Goal: Find specific page/section: Find specific page/section

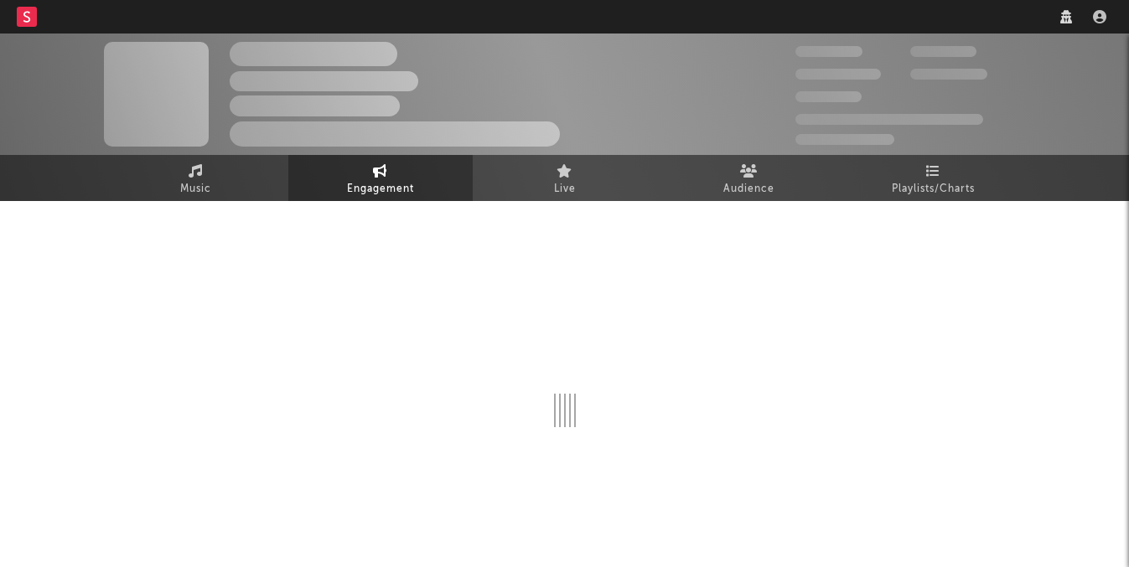
select select "1w"
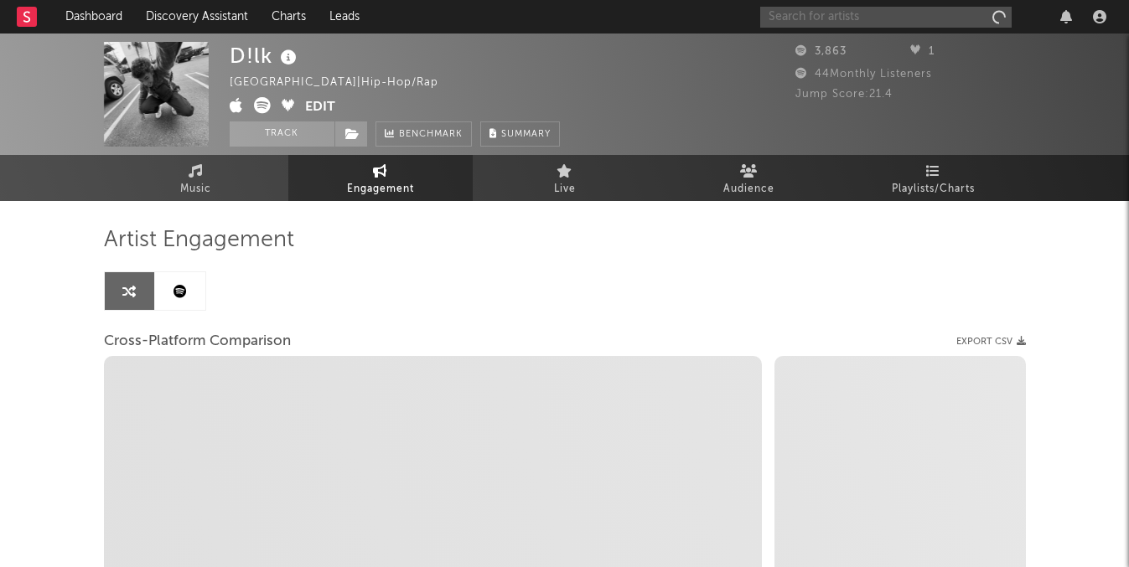
click at [881, 11] on input "text" at bounding box center [885, 17] width 251 height 21
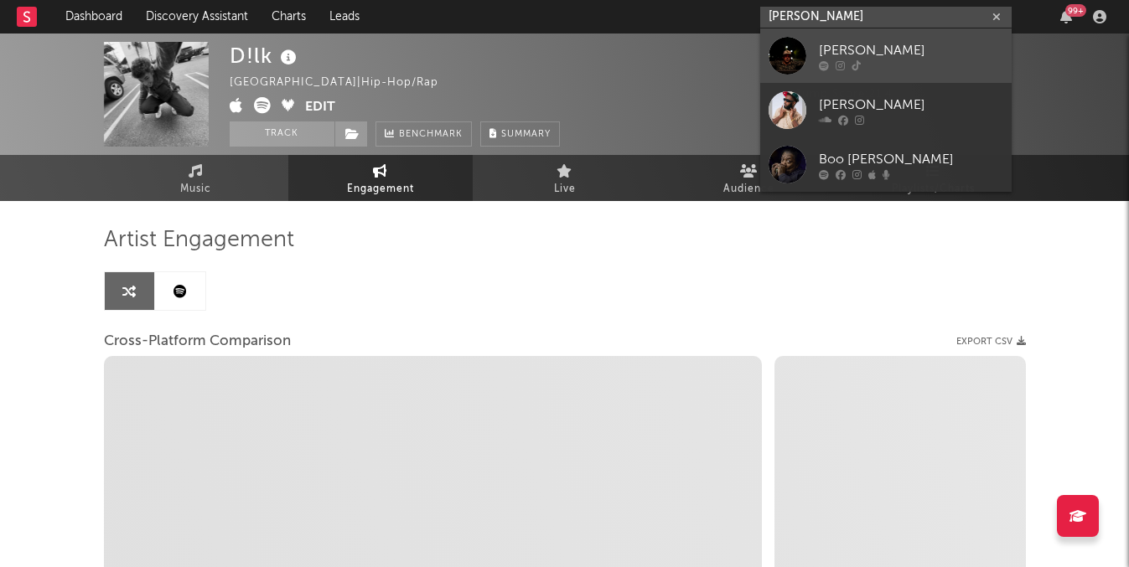
type input "[PERSON_NAME]"
click at [912, 56] on div "[PERSON_NAME]" at bounding box center [911, 50] width 184 height 20
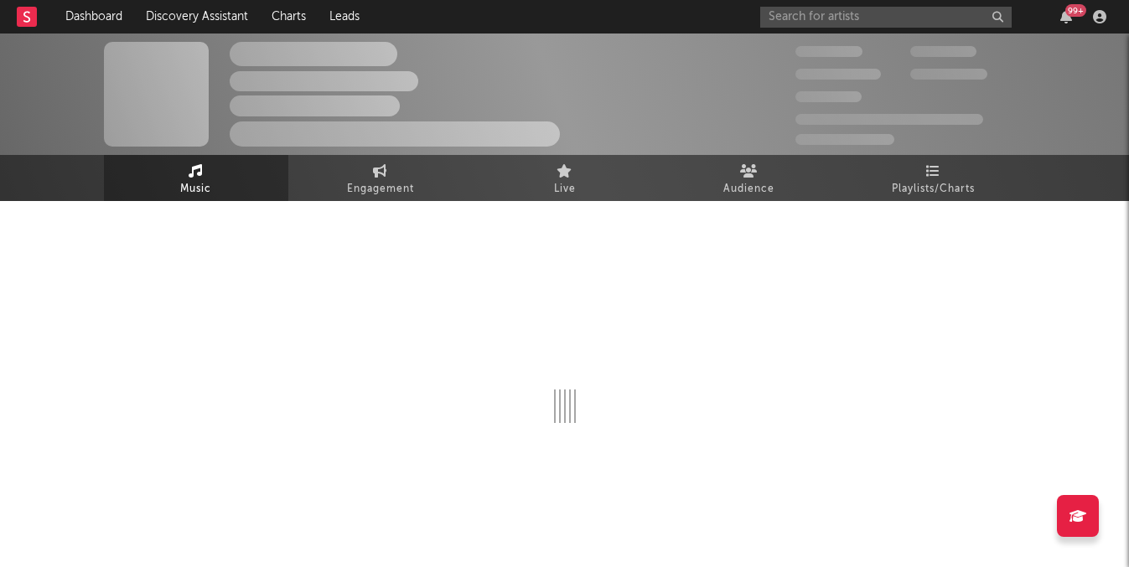
select select "1w"
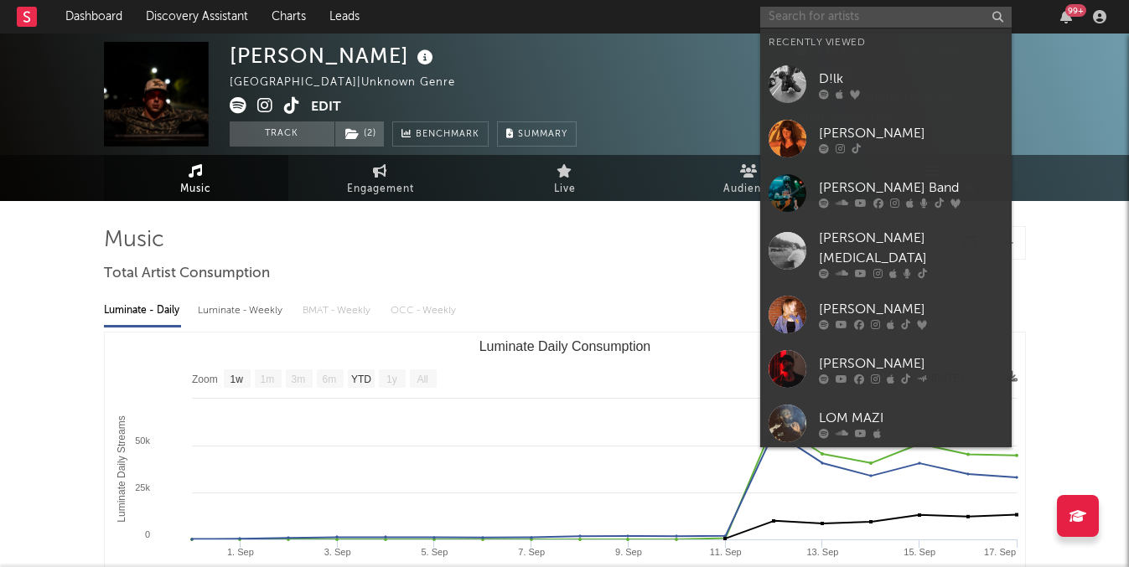
click at [827, 25] on input "text" at bounding box center [885, 17] width 251 height 21
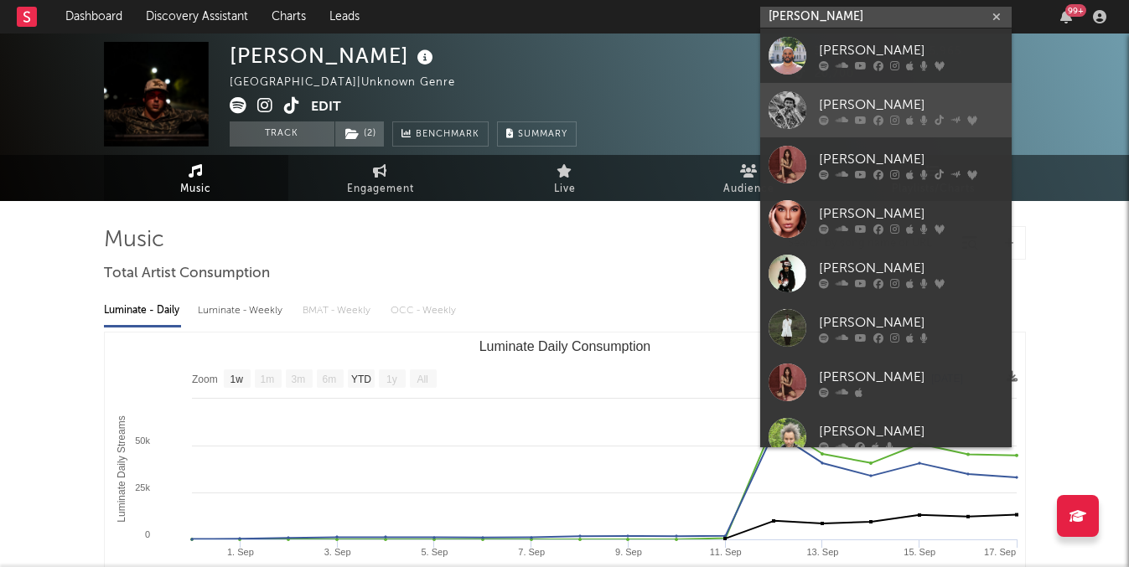
type input "[PERSON_NAME]"
click at [860, 105] on div "[PERSON_NAME]" at bounding box center [911, 105] width 184 height 20
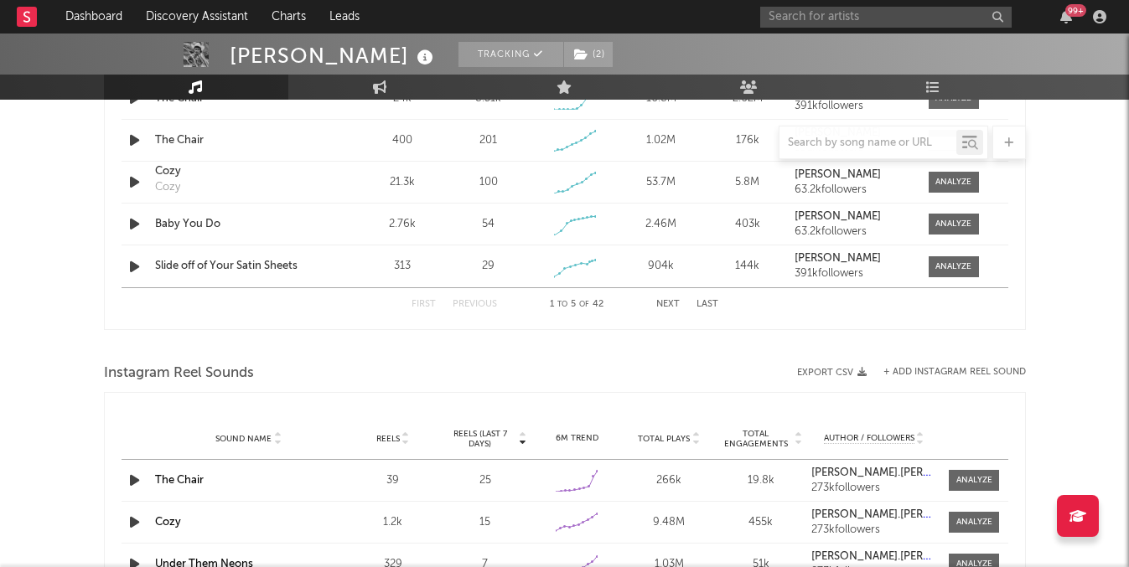
select select "6m"
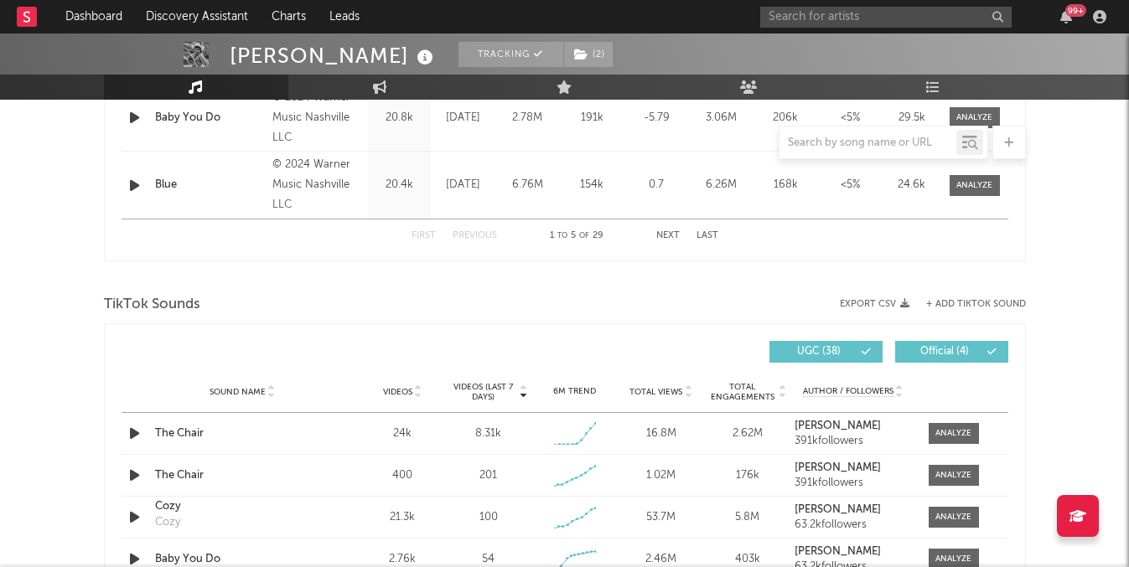
scroll to position [969, 0]
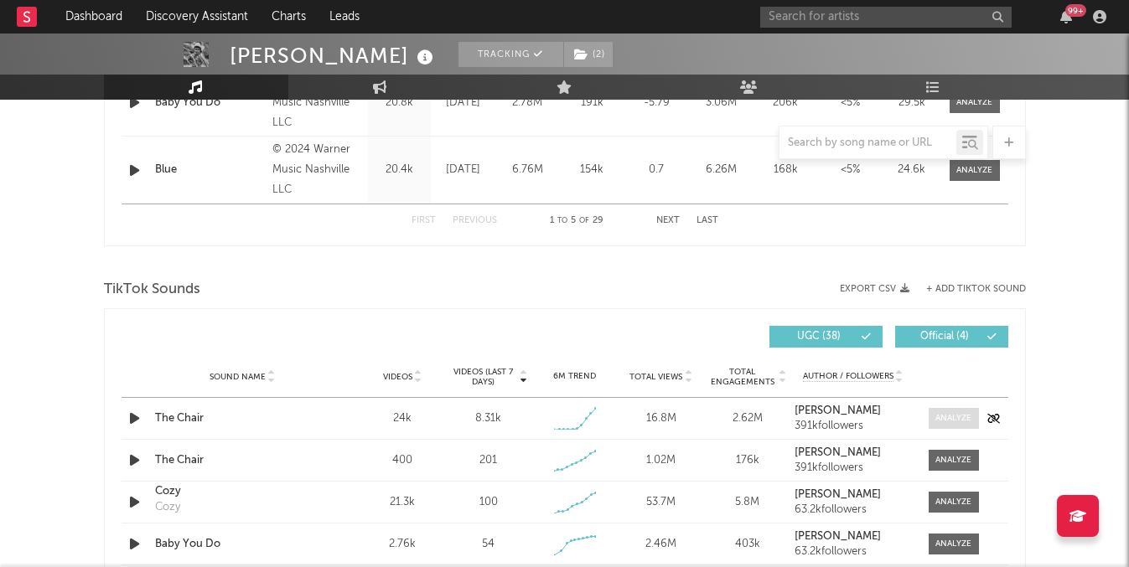
click at [972, 415] on span at bounding box center [953, 418] width 50 height 21
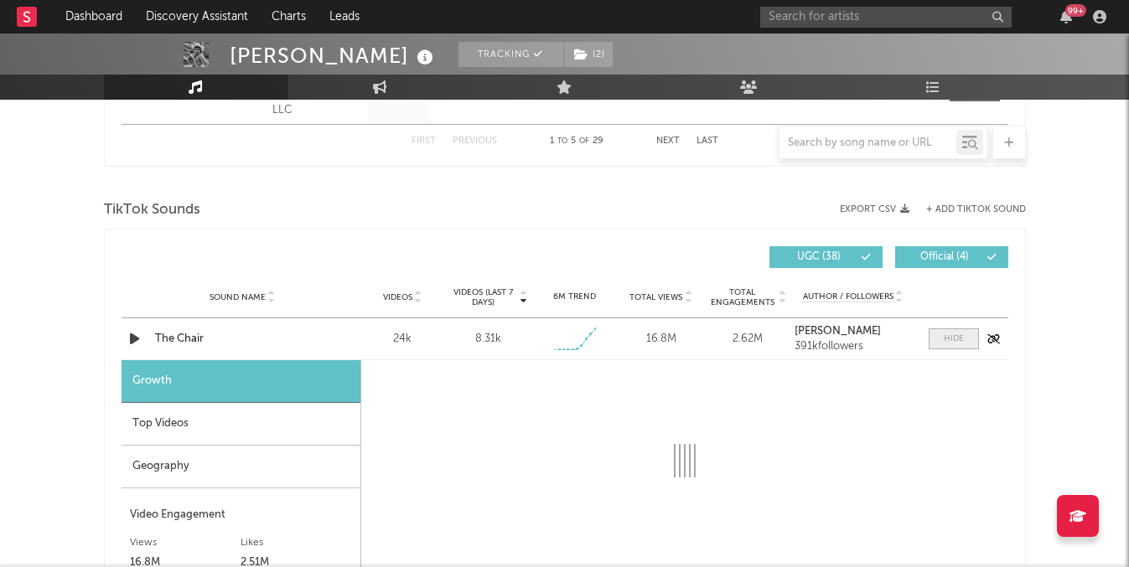
select select "1w"
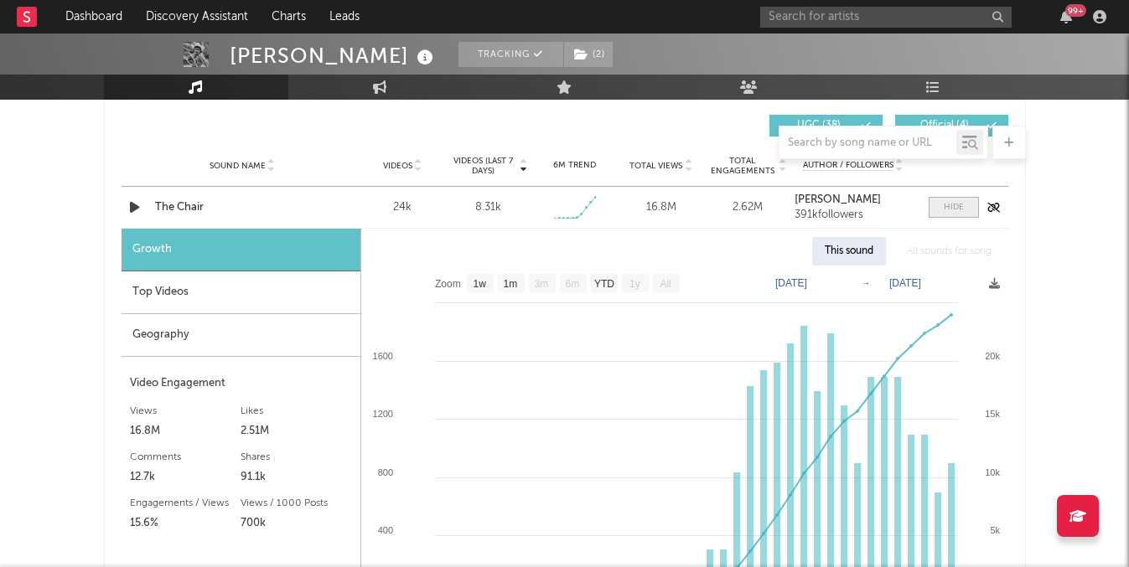
scroll to position [1196, 0]
